Goal: Find specific page/section: Find specific page/section

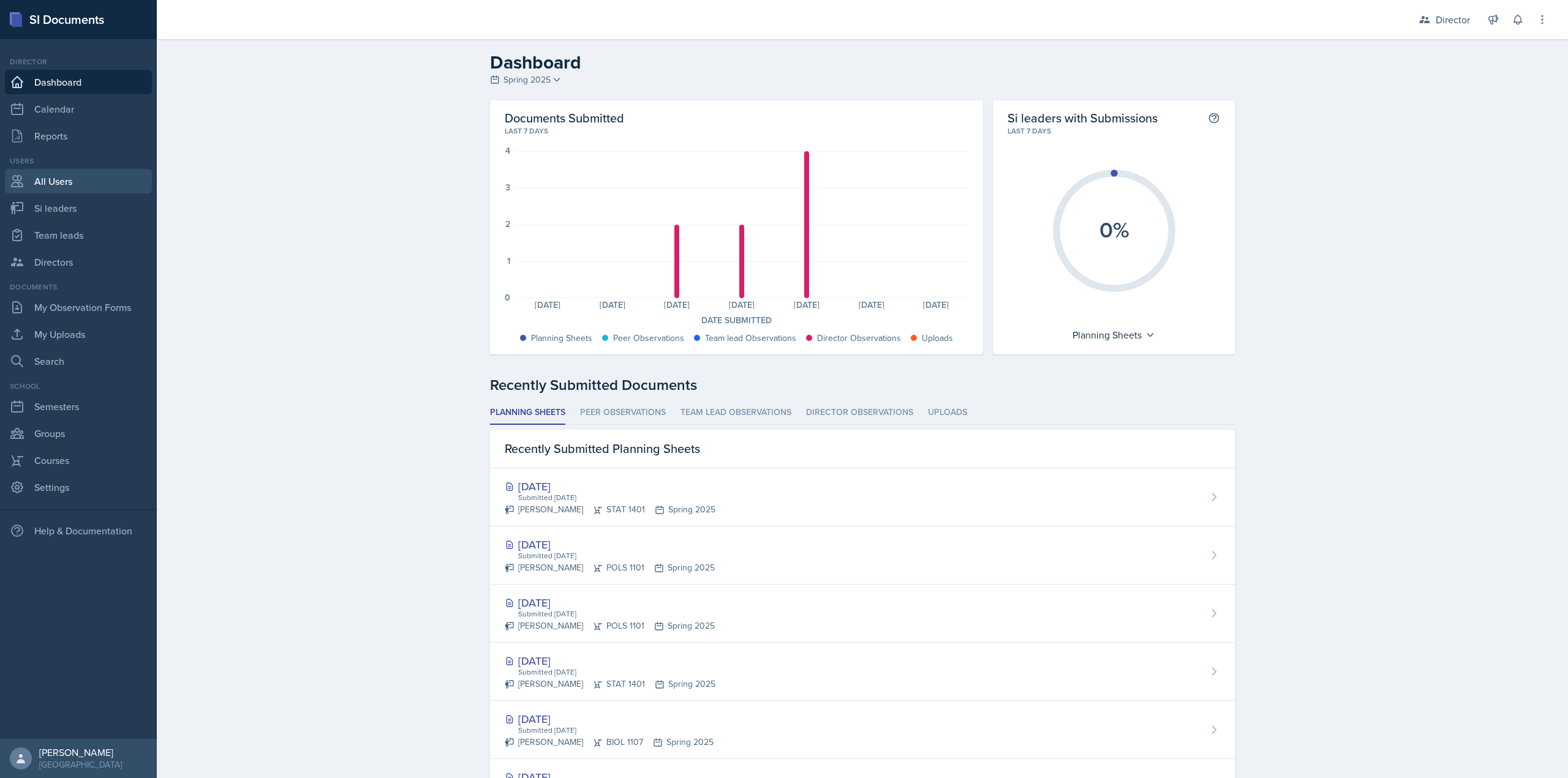
click at [100, 189] on link "All Users" at bounding box center [79, 181] width 147 height 25
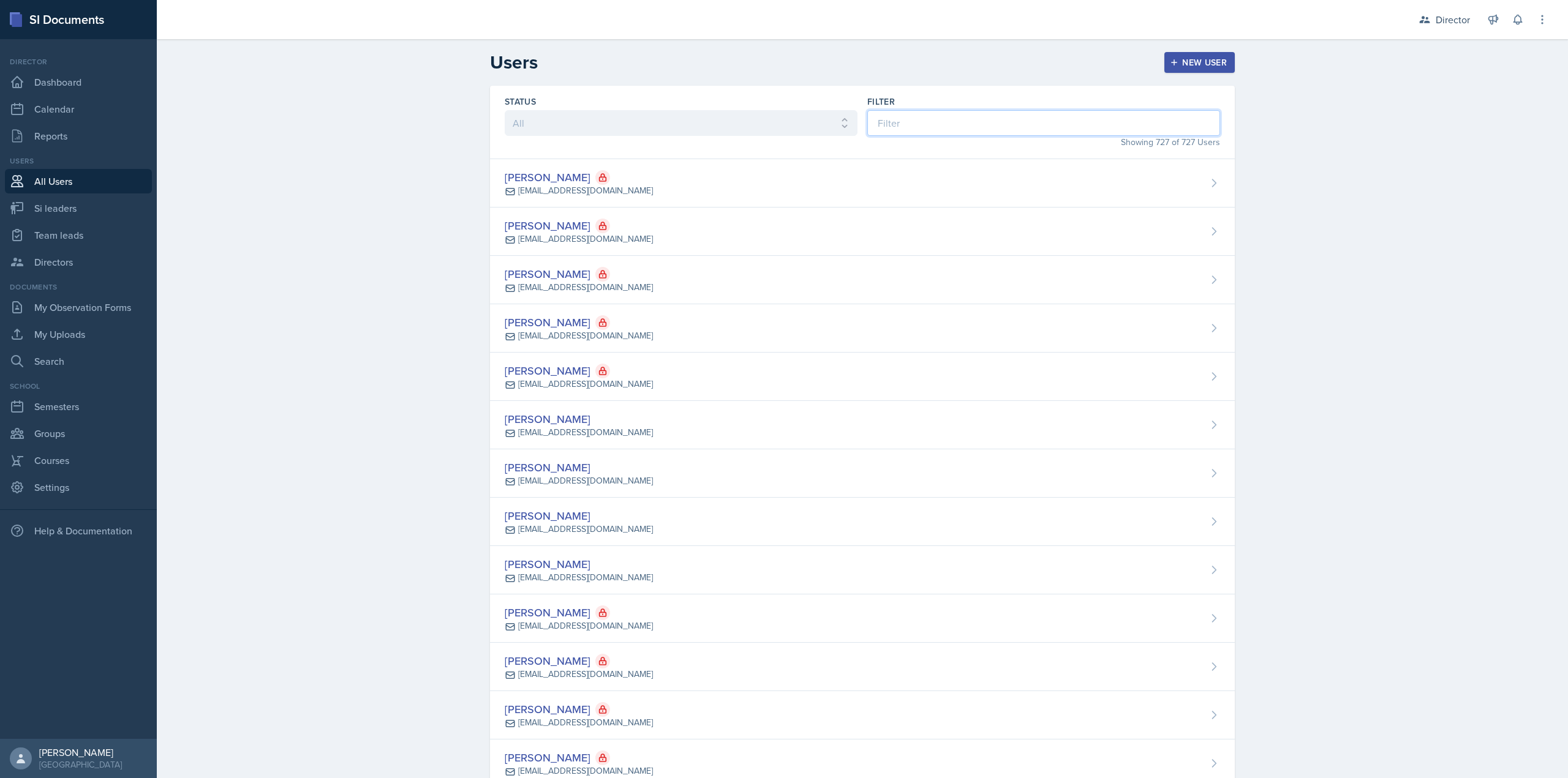
click at [973, 133] on input at bounding box center [1043, 122] width 352 height 26
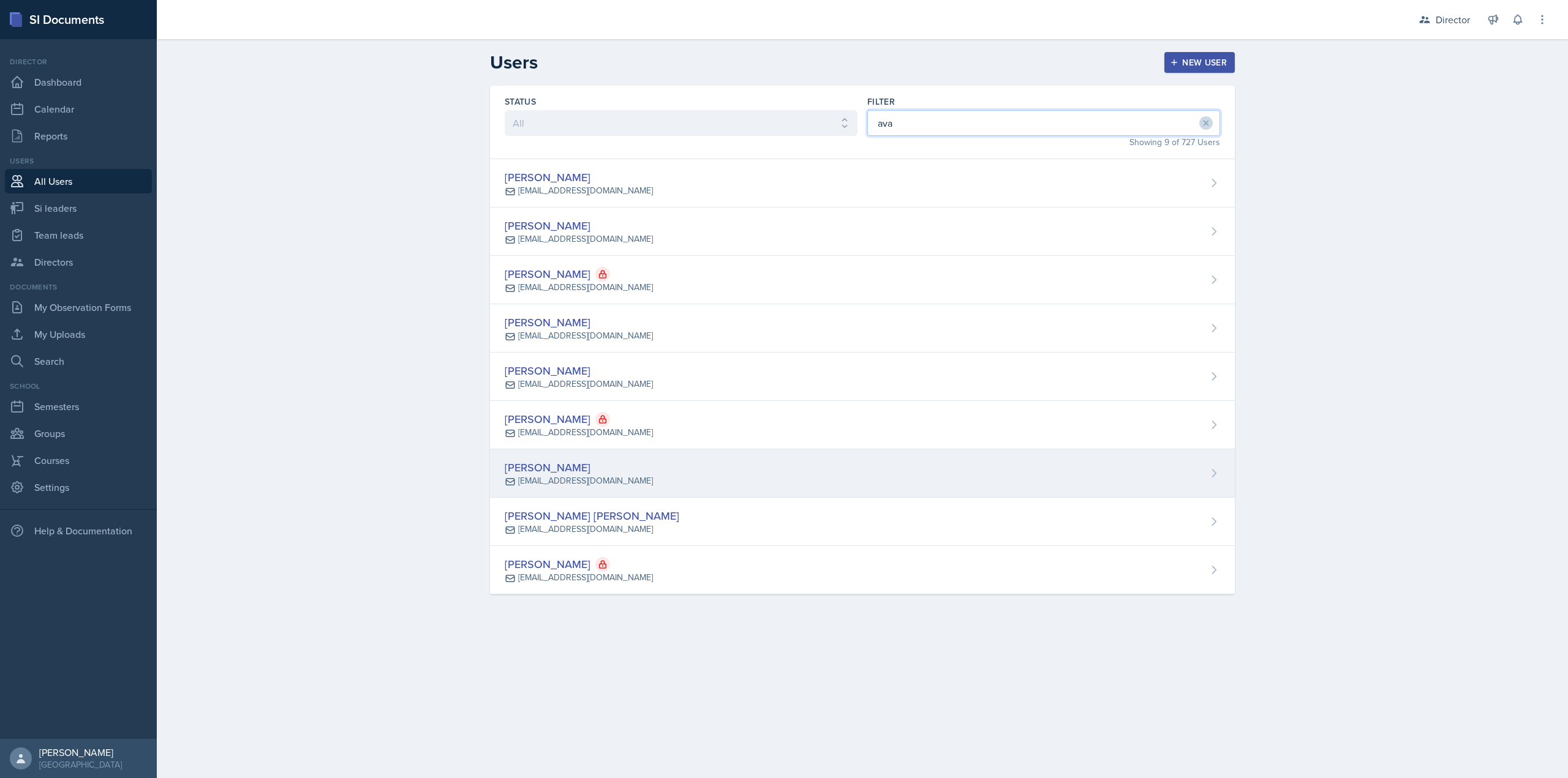
type input "ava"
click at [624, 463] on div "[PERSON_NAME]" at bounding box center [578, 467] width 148 height 17
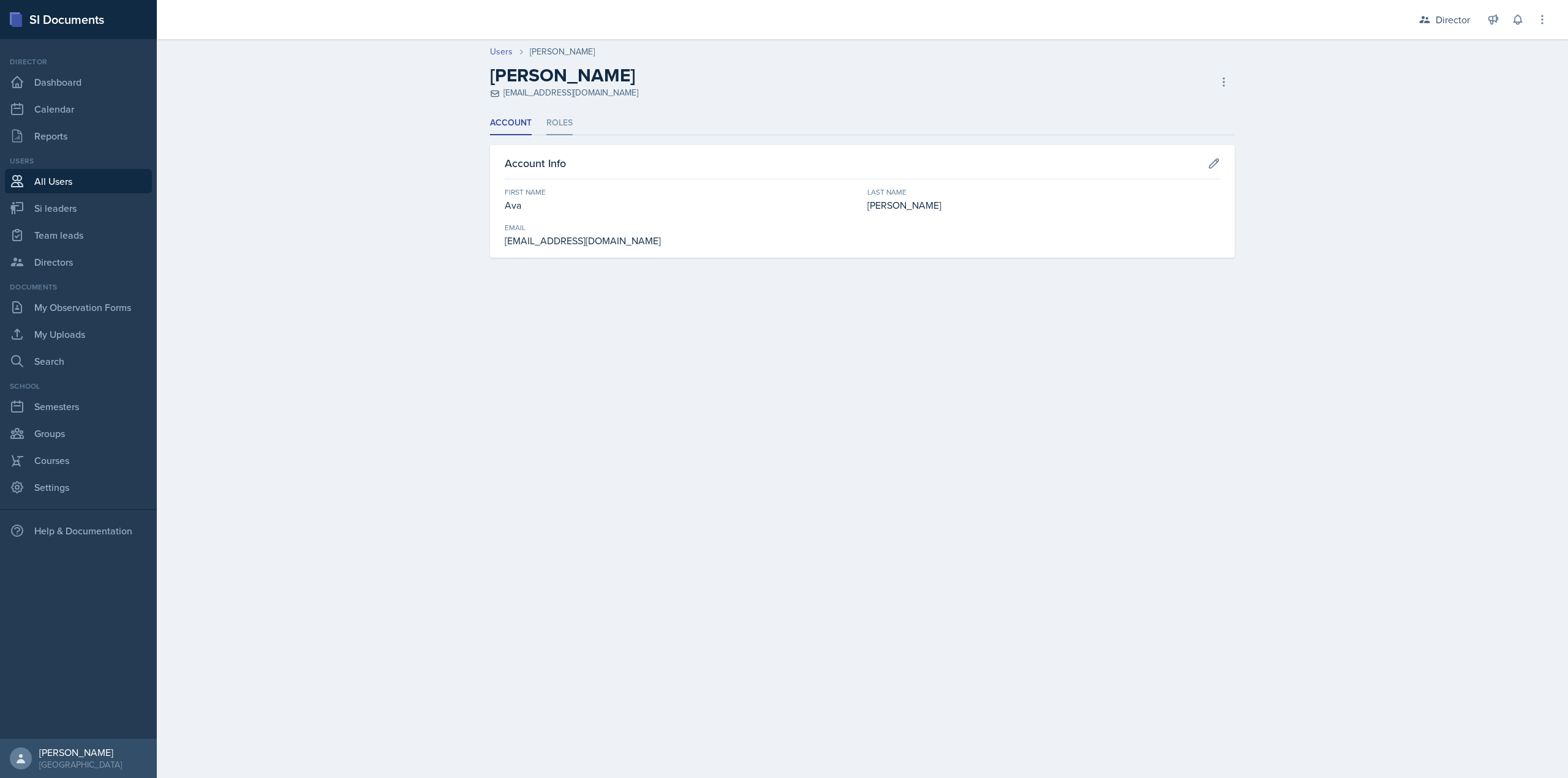
click at [554, 118] on li "Roles" at bounding box center [560, 123] width 27 height 24
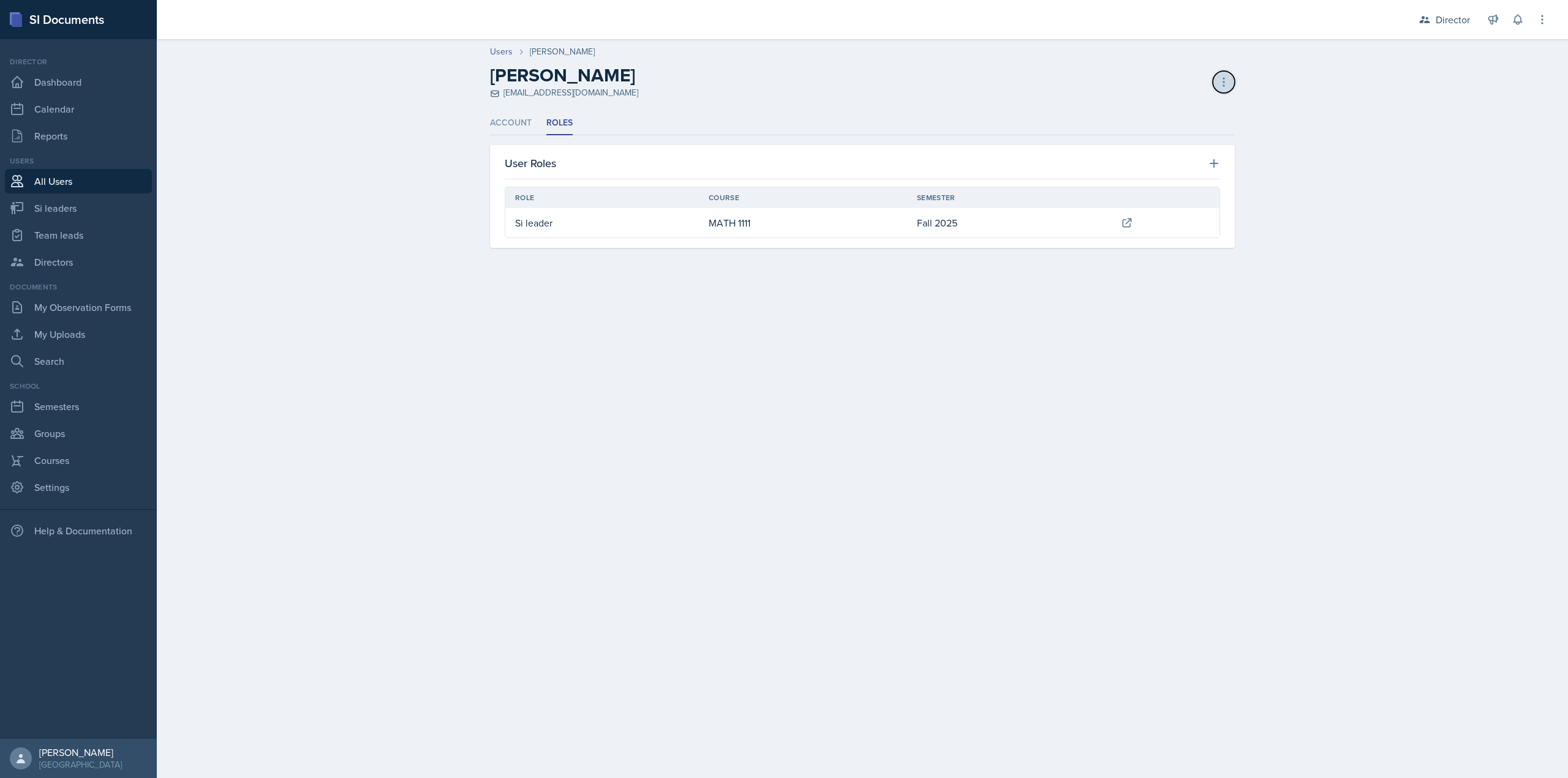
click at [1227, 85] on icon at bounding box center [1224, 82] width 12 height 12
click at [1223, 76] on icon at bounding box center [1224, 82] width 12 height 12
drag, startPoint x: 486, startPoint y: 143, endPoint x: 507, endPoint y: 124, distance: 28.3
click at [486, 142] on div "Account Roles Account Roles Account Info First Name Ava Last Name Richardson Em…" at bounding box center [861, 194] width 784 height 166
click at [509, 123] on li "Account" at bounding box center [510, 123] width 42 height 24
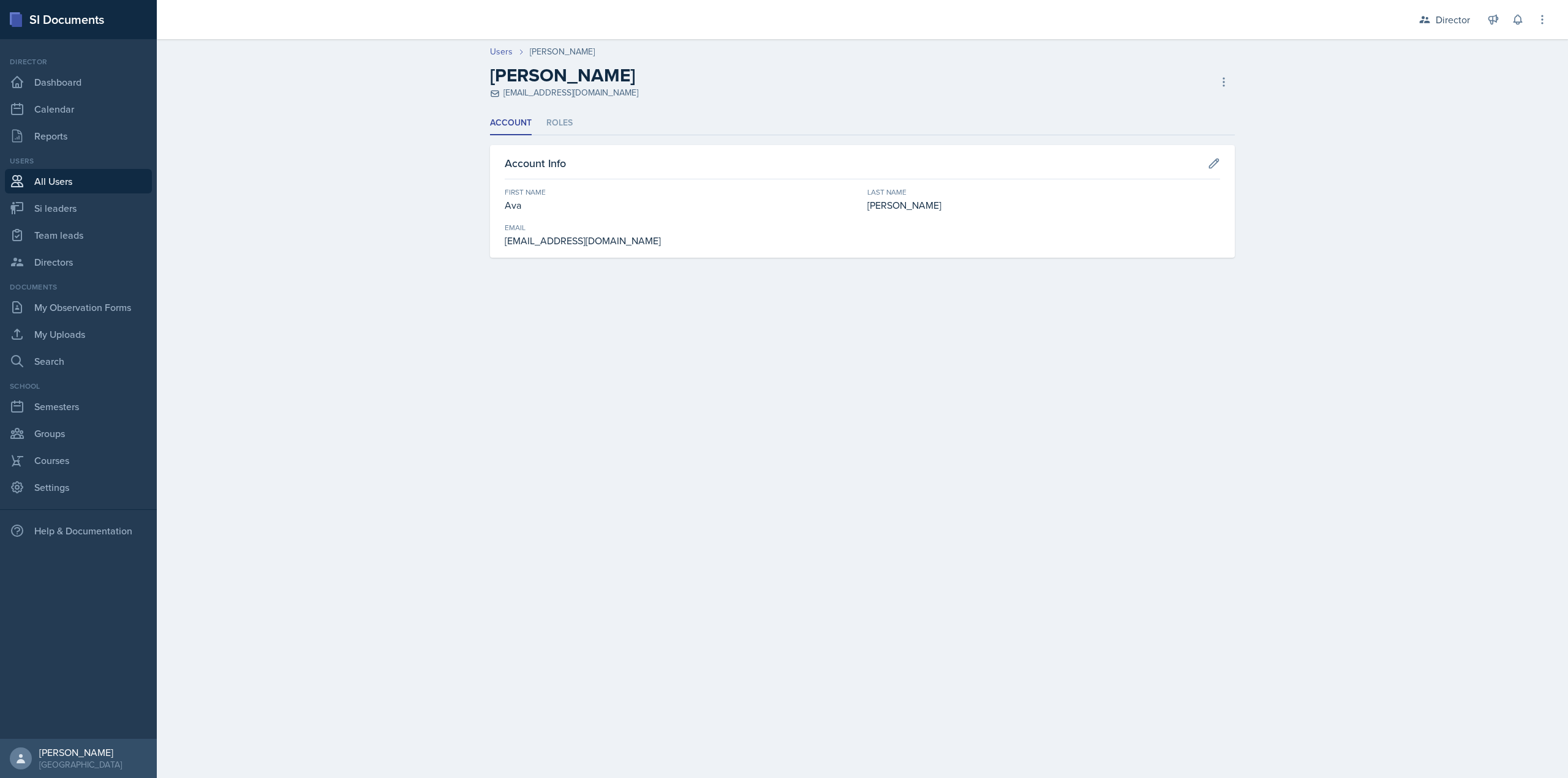
click at [291, 322] on main "Users Ava Richardson Ava Richardson arich184@students.kennesaw.edu Deactivate U…" at bounding box center [861, 408] width 1410 height 739
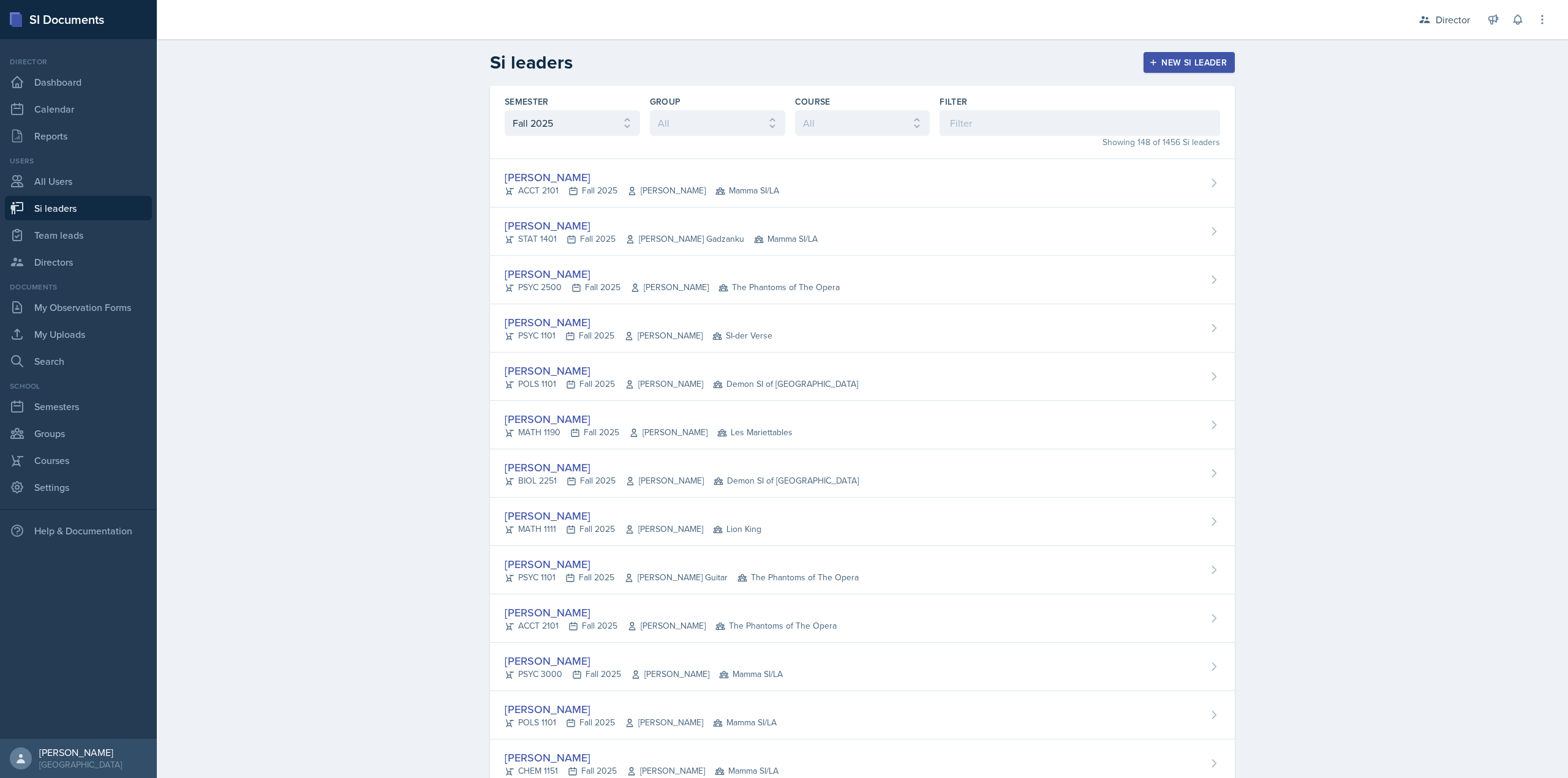
select select "2bed604d-1099-4043-b1bc-2365e8740244"
